Goal: Navigation & Orientation: Find specific page/section

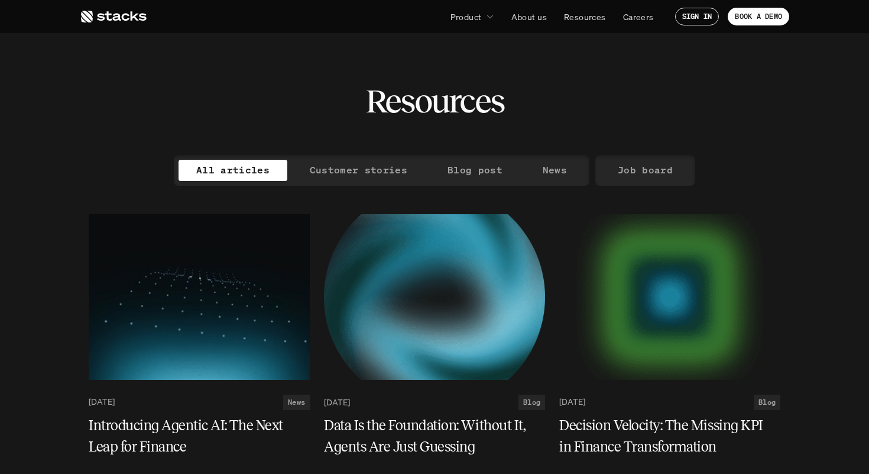
click at [354, 183] on div "All articles Customer stories Blog post News" at bounding box center [382, 170] width 416 height 31
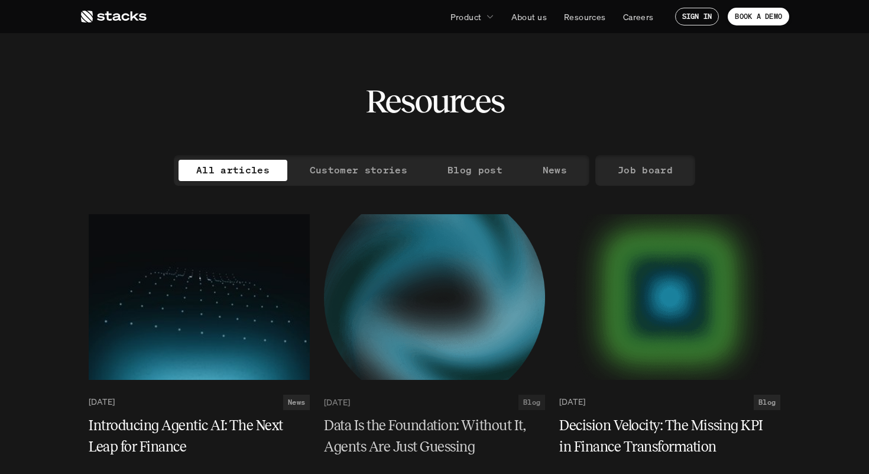
click at [358, 177] on p "Customer stories" at bounding box center [359, 169] width 98 height 17
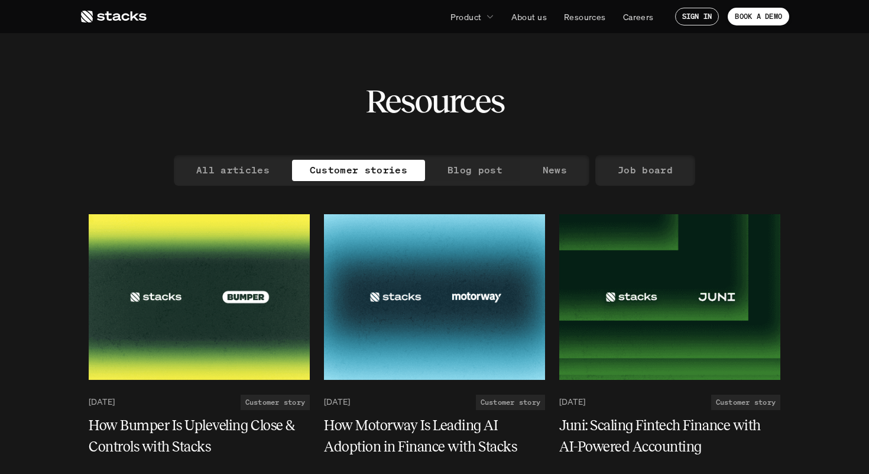
click at [451, 172] on p "Blog post" at bounding box center [475, 169] width 55 height 17
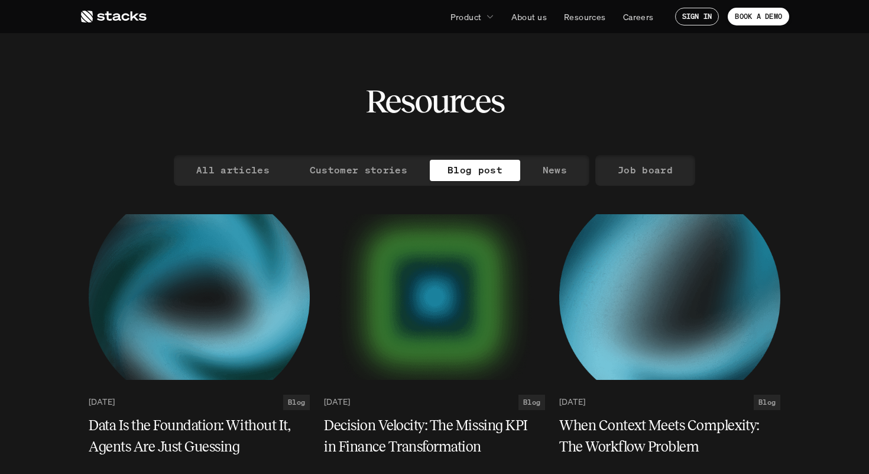
click at [520, 172] on div "All articles Customer stories Blog post News" at bounding box center [382, 170] width 416 height 31
click at [544, 173] on p "News" at bounding box center [555, 169] width 24 height 17
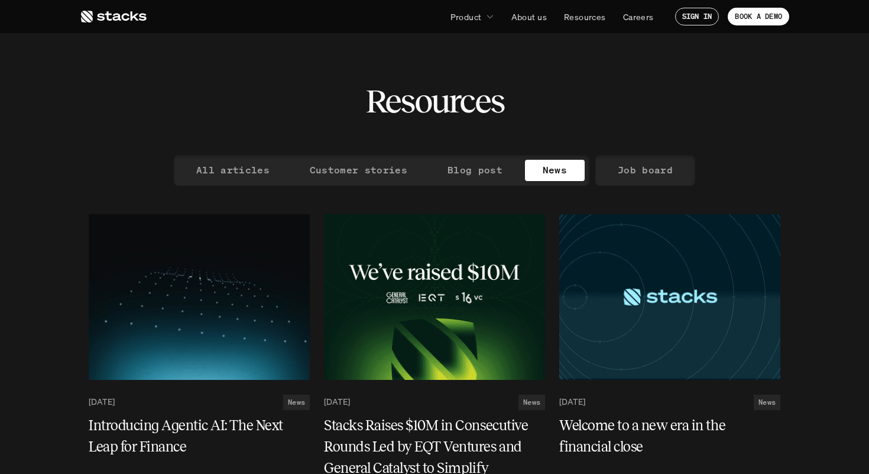
click at [192, 172] on link "All articles" at bounding box center [233, 170] width 109 height 21
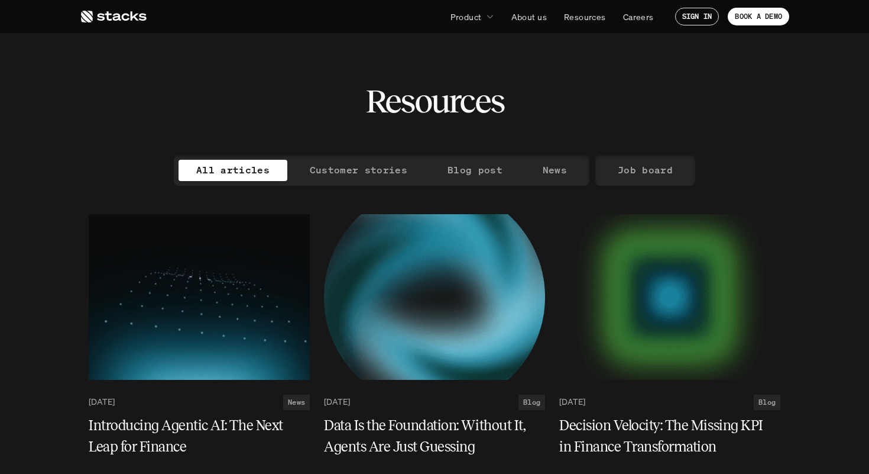
click at [549, 183] on div "All articles Customer stories Blog post News" at bounding box center [382, 170] width 416 height 31
click at [552, 178] on p "News" at bounding box center [555, 169] width 24 height 17
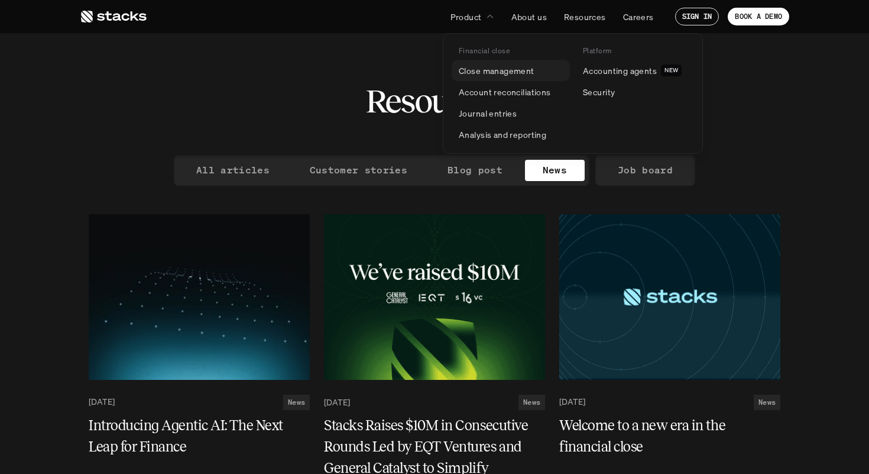
click at [481, 77] on link "Close management" at bounding box center [511, 70] width 118 height 21
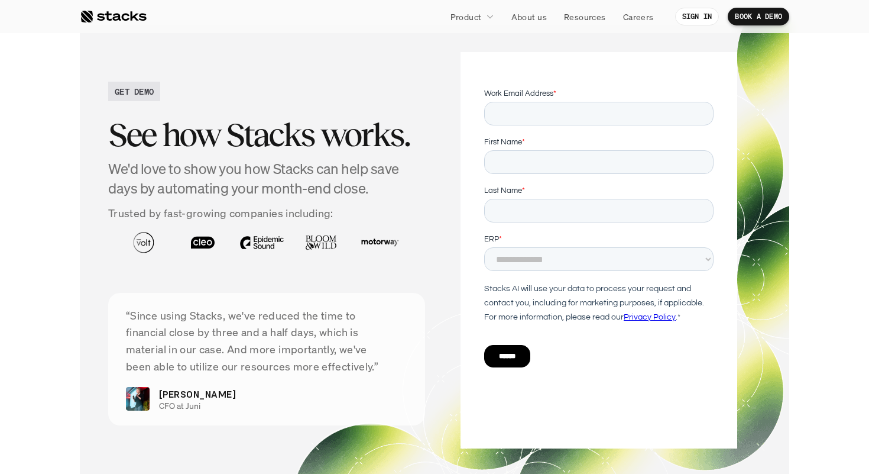
scroll to position [2619, 0]
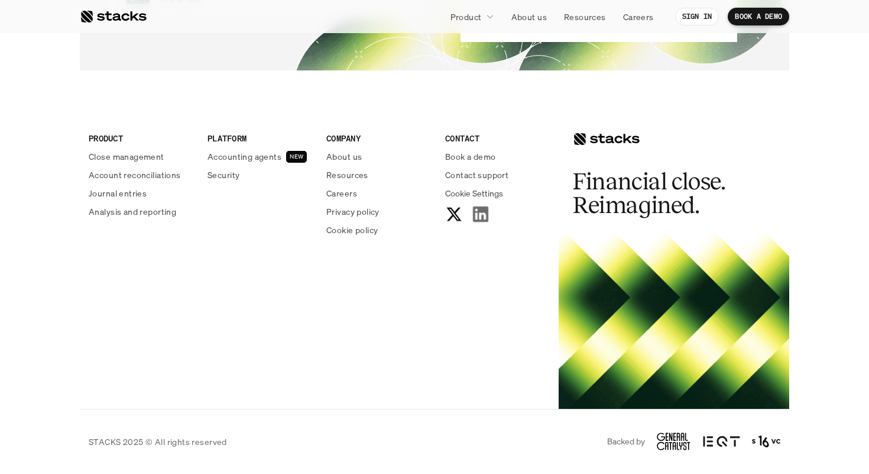
click at [482, 210] on use at bounding box center [480, 213] width 15 height 15
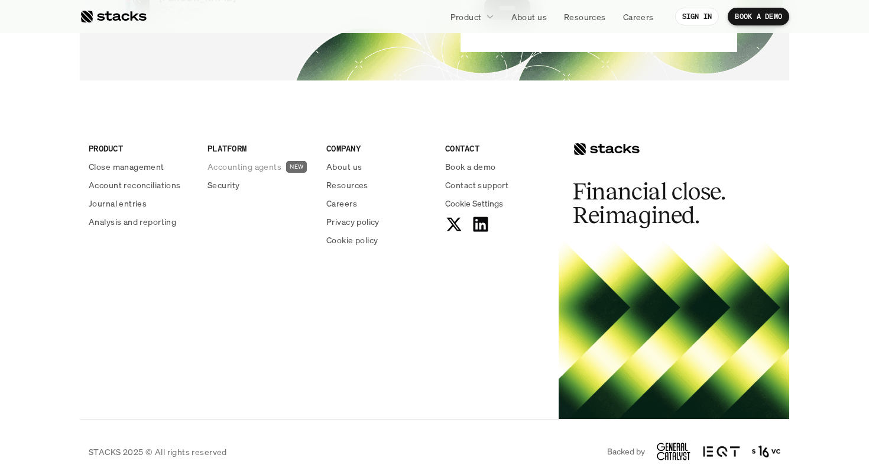
scroll to position [4398, 0]
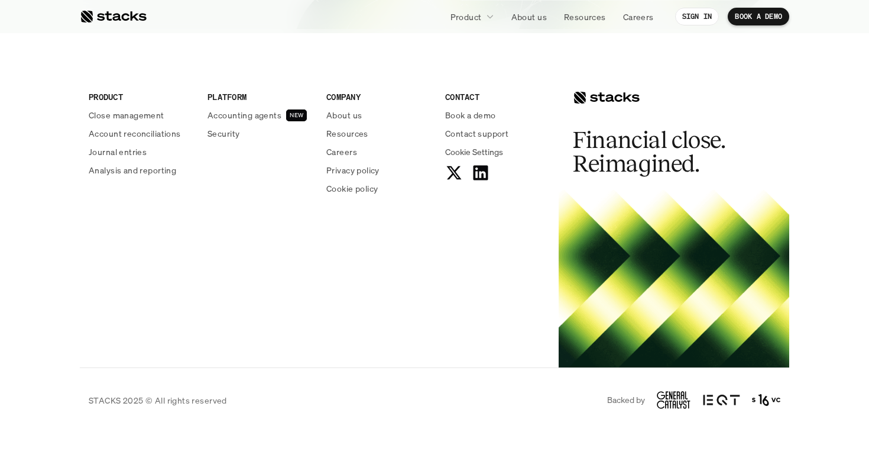
click at [671, 392] on icon at bounding box center [674, 400] width 34 height 18
